Goal: Find specific page/section: Find specific page/section

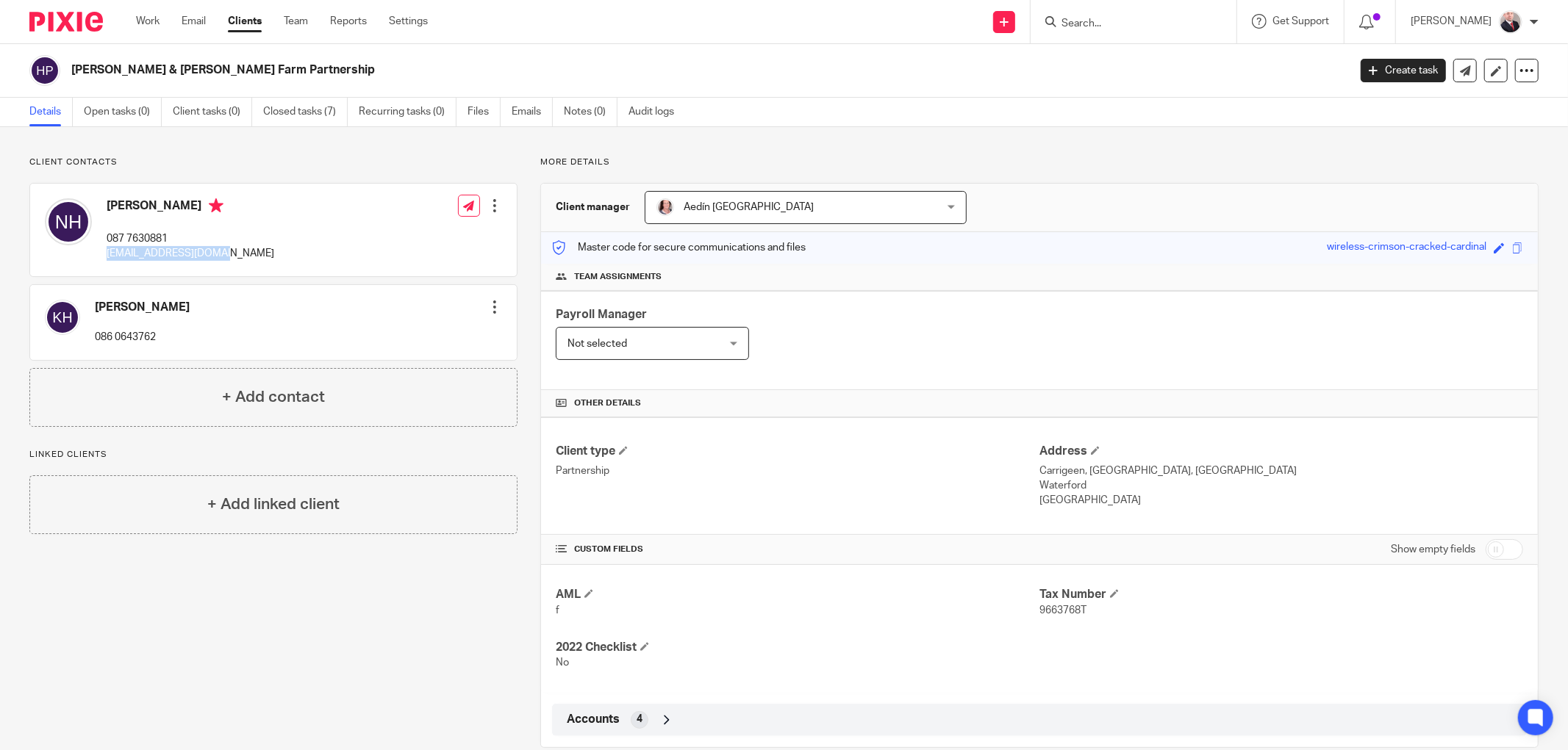
click at [1099, 19] on input "Search" at bounding box center [1126, 23] width 132 height 13
type input "koda"
click at [1166, 62] on link at bounding box center [1191, 63] width 269 height 34
click at [1165, 62] on link at bounding box center [1191, 63] width 269 height 34
